Goal: Task Accomplishment & Management: Complete application form

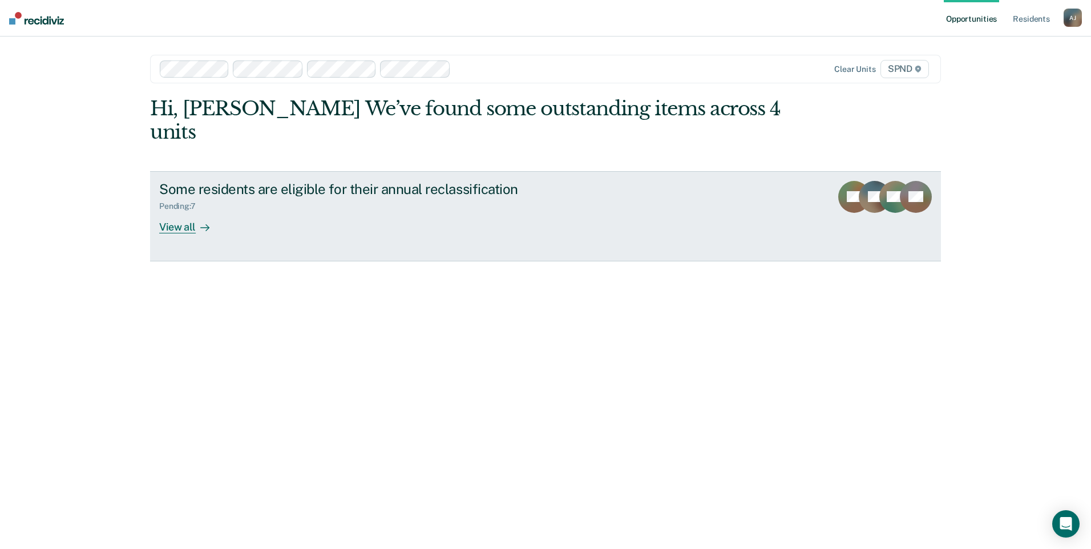
click at [200, 220] on div at bounding box center [203, 226] width 14 height 13
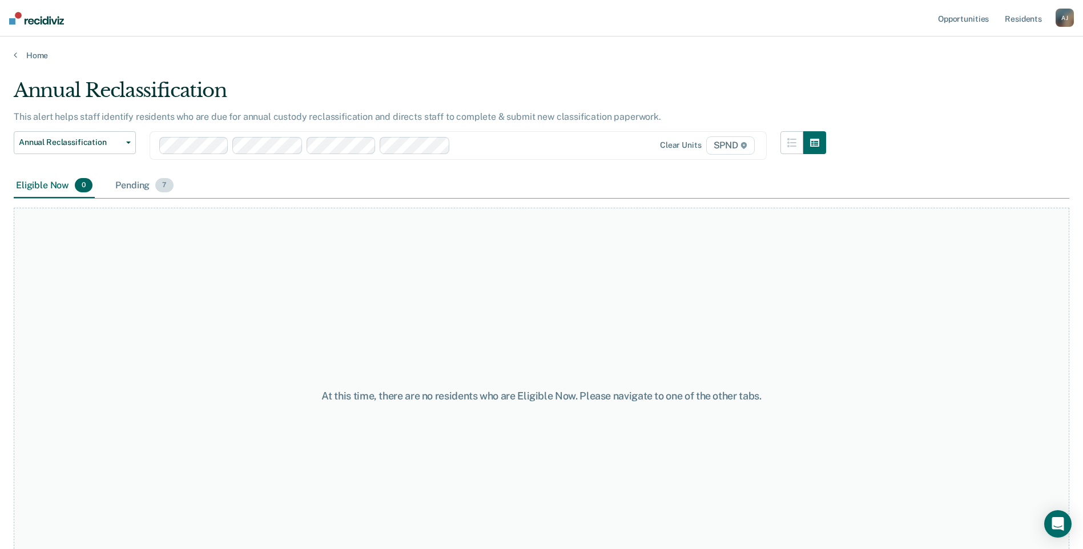
click at [137, 189] on div "Pending 7" at bounding box center [144, 186] width 62 height 25
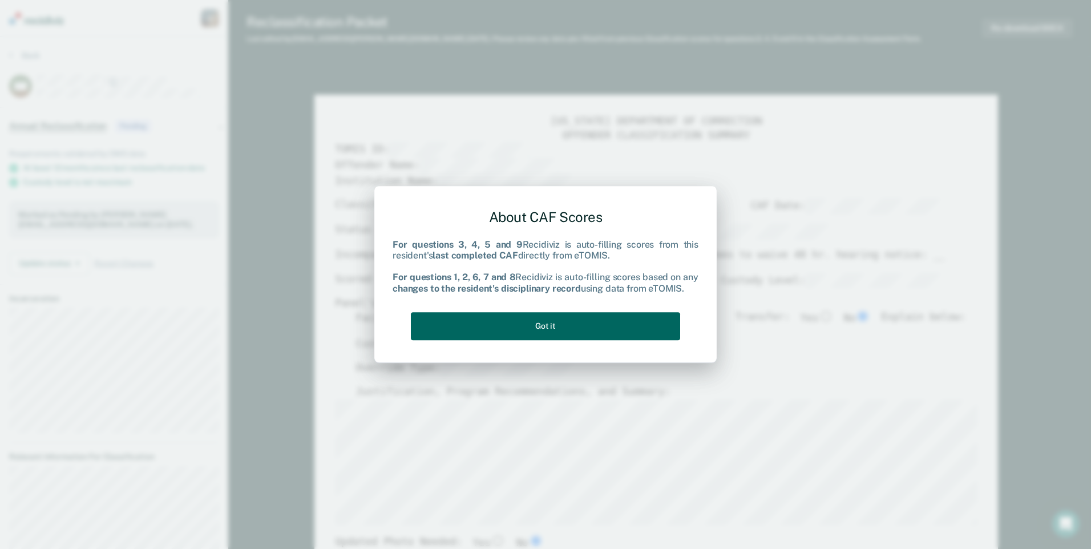
click at [628, 336] on button "Got it" at bounding box center [545, 326] width 269 height 28
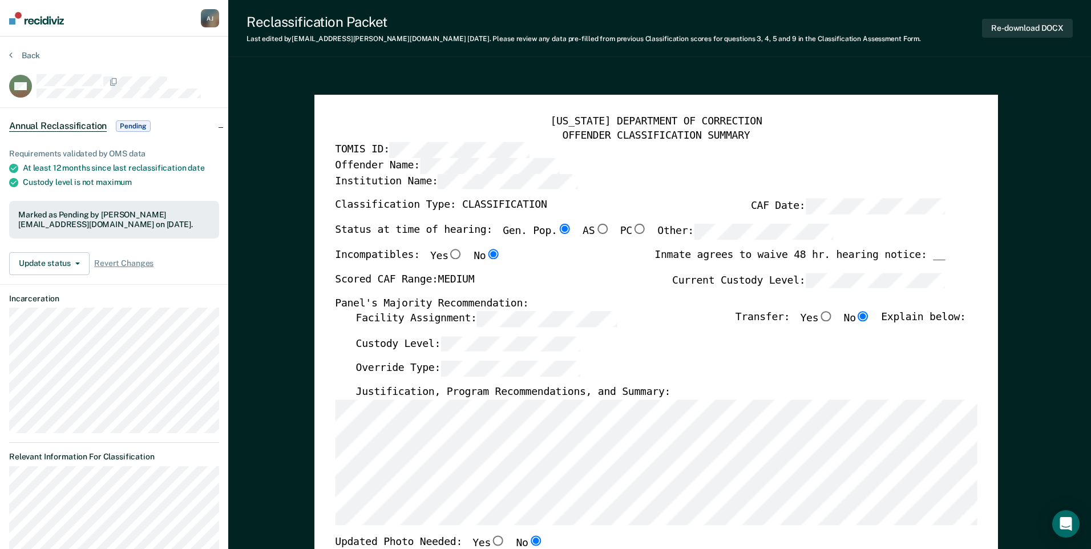
type textarea "x"
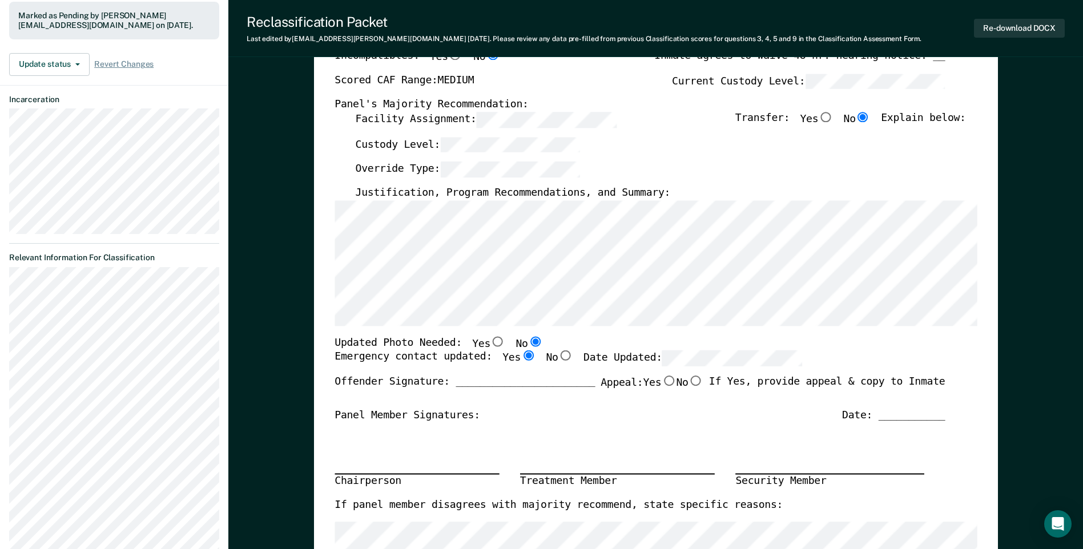
scroll to position [228, 0]
